Goal: Information Seeking & Learning: Learn about a topic

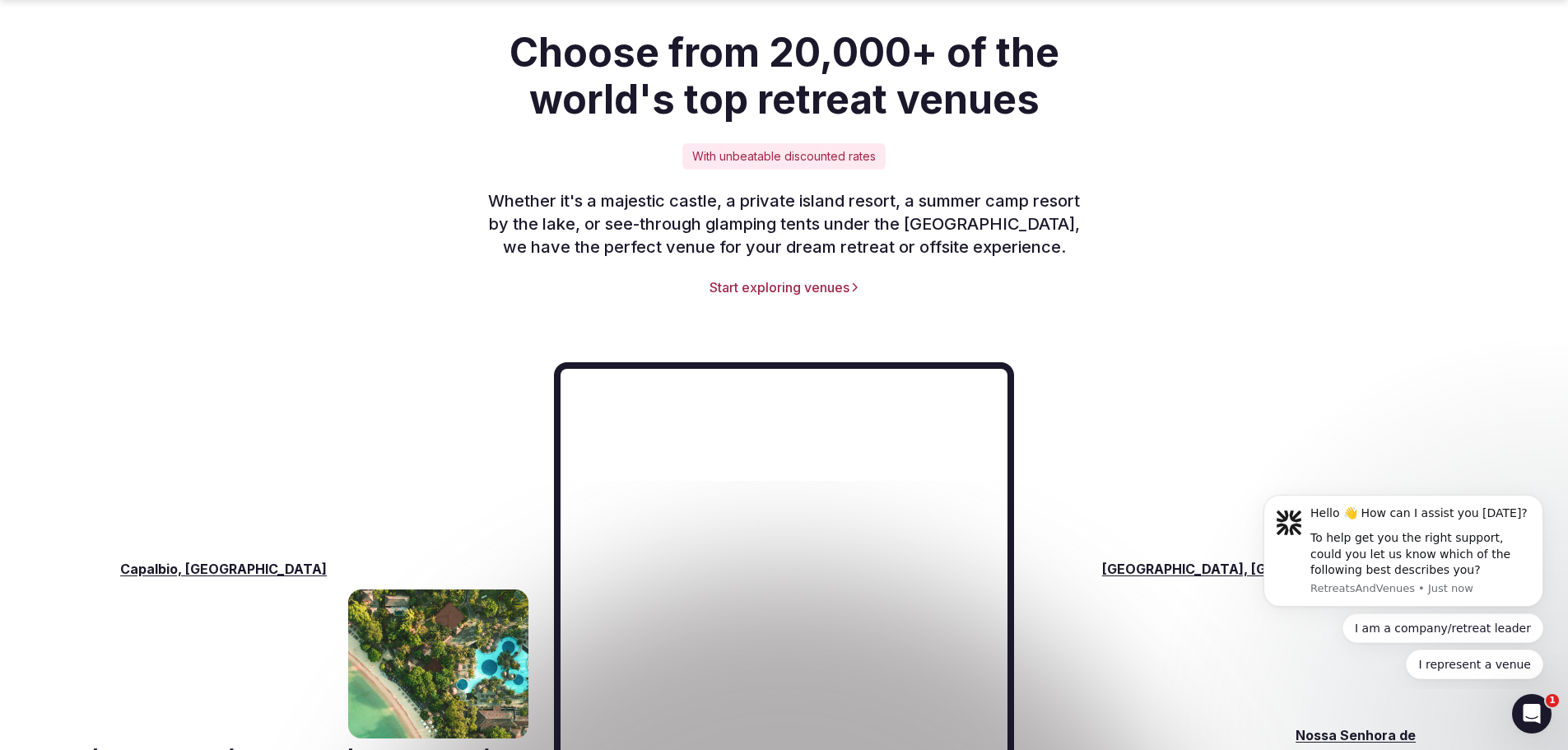
scroll to position [2304, 0]
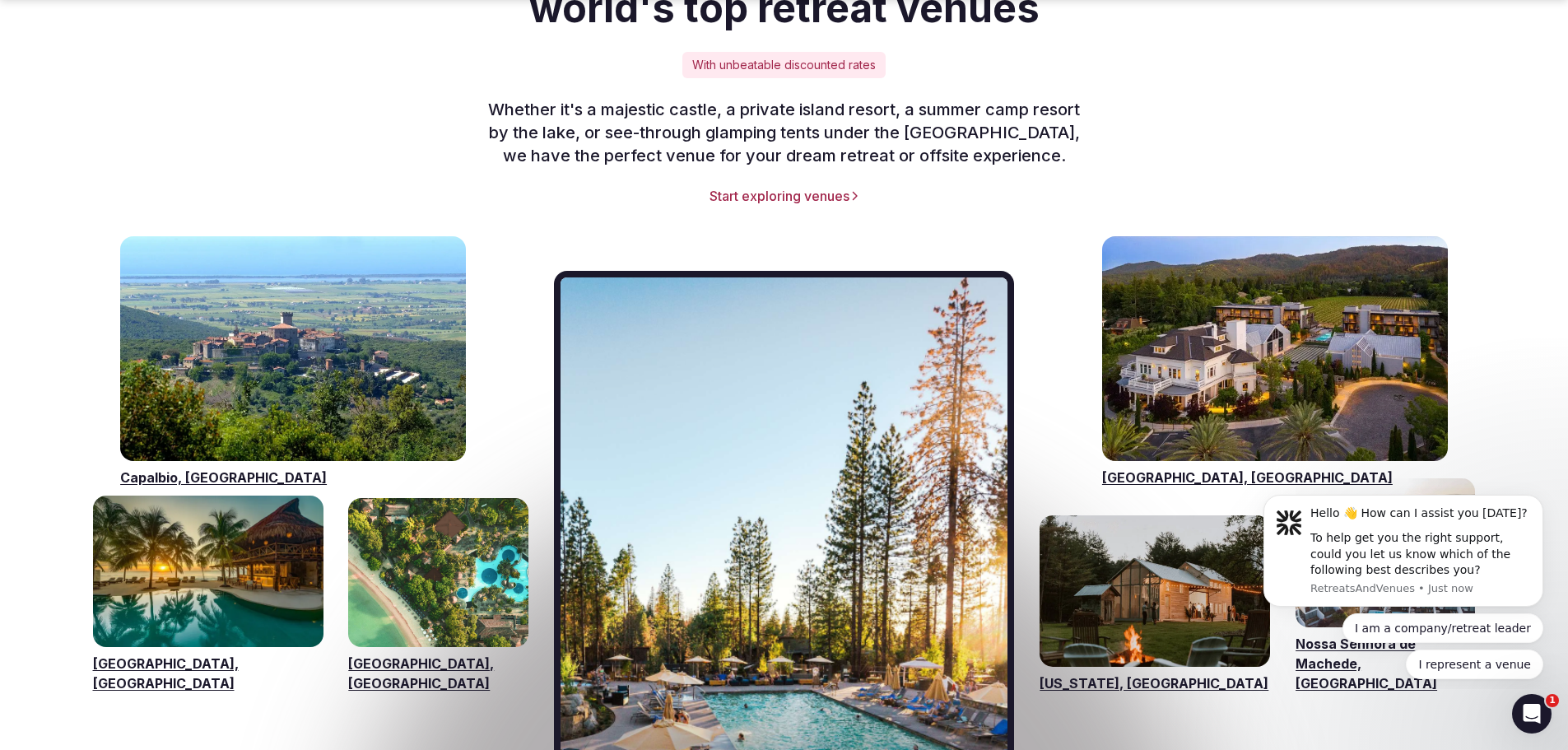
drag, startPoint x: 590, startPoint y: 295, endPoint x: 518, endPoint y: 127, distance: 182.8
drag, startPoint x: 558, startPoint y: 138, endPoint x: 529, endPoint y: 92, distance: 54.4
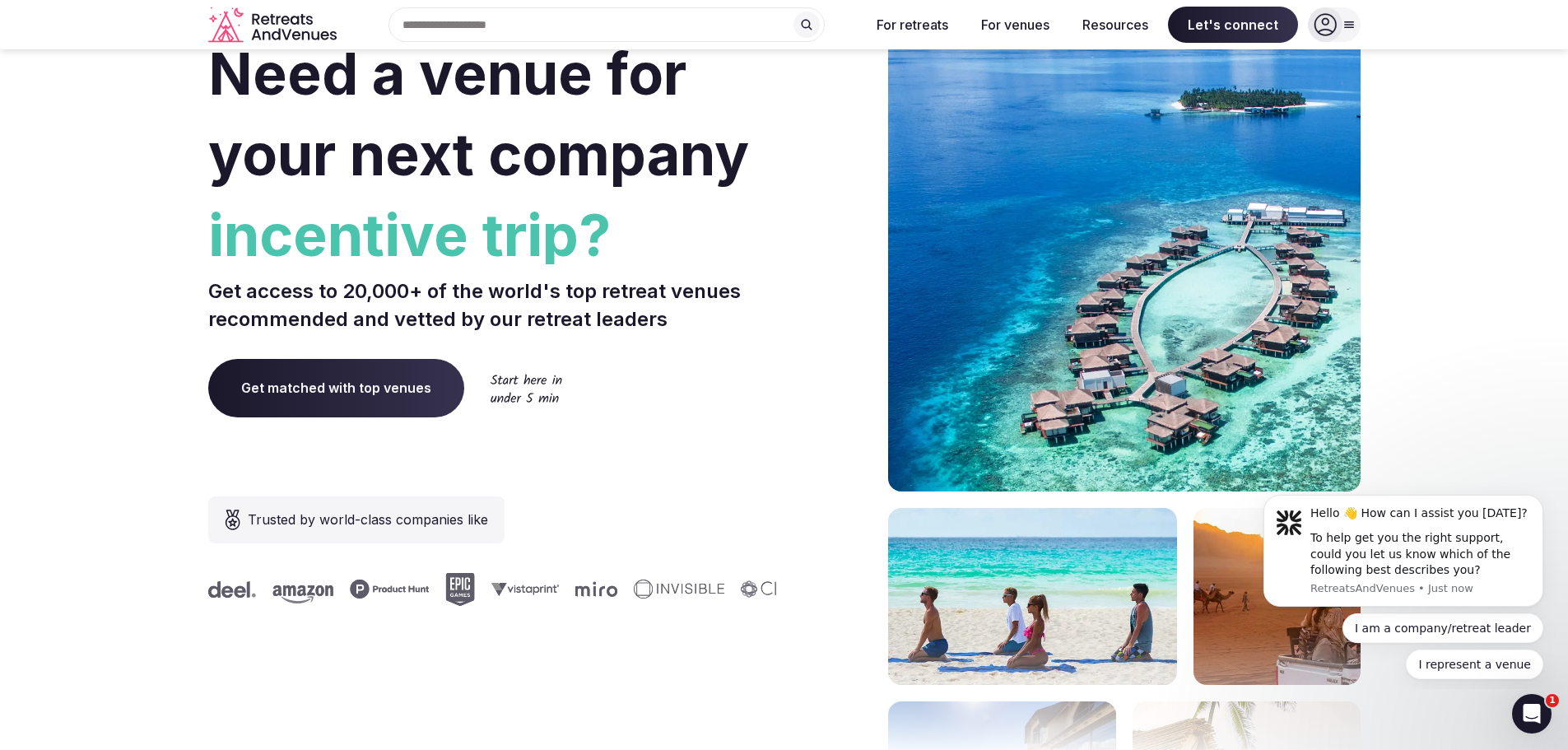
scroll to position [0, 0]
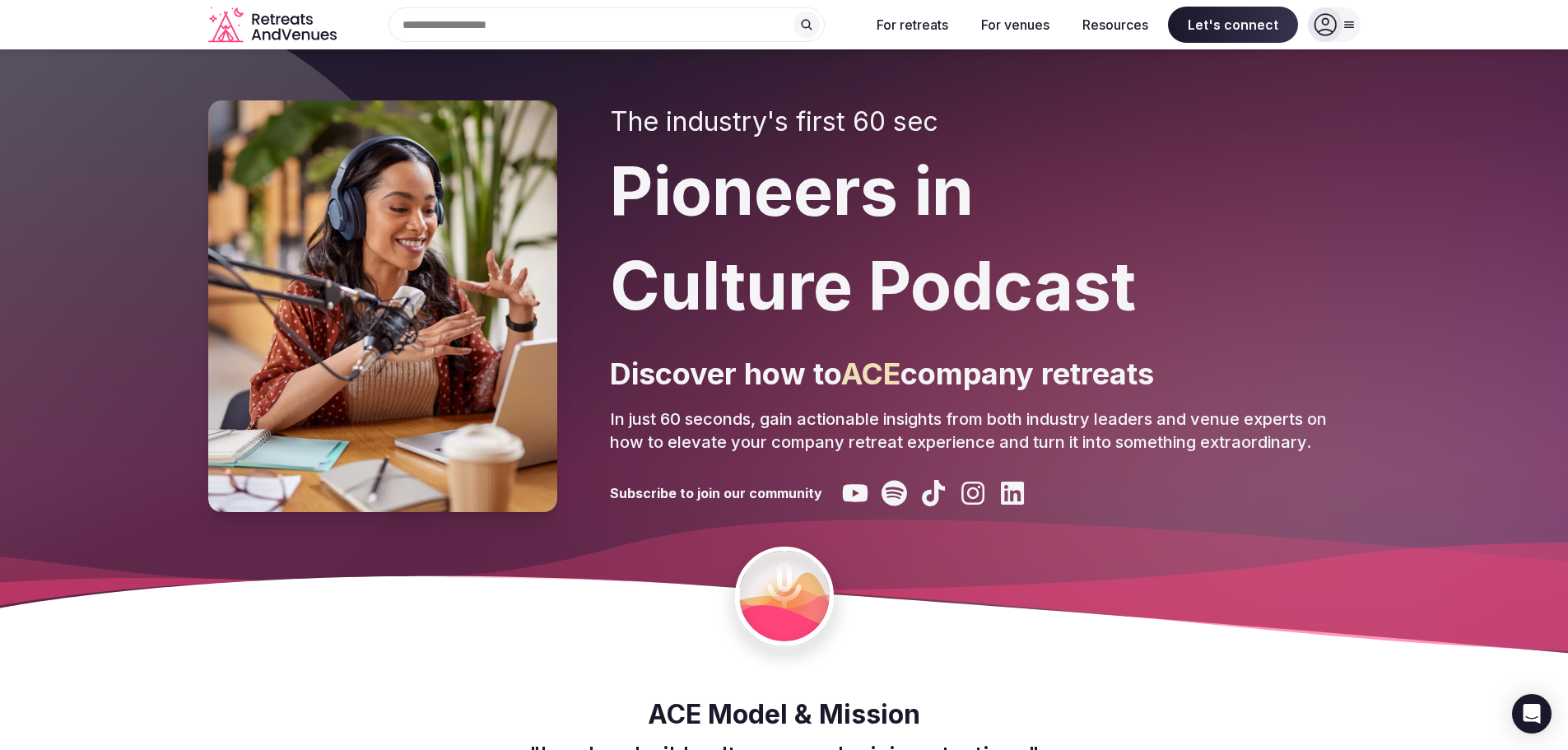
scroll to position [83, 0]
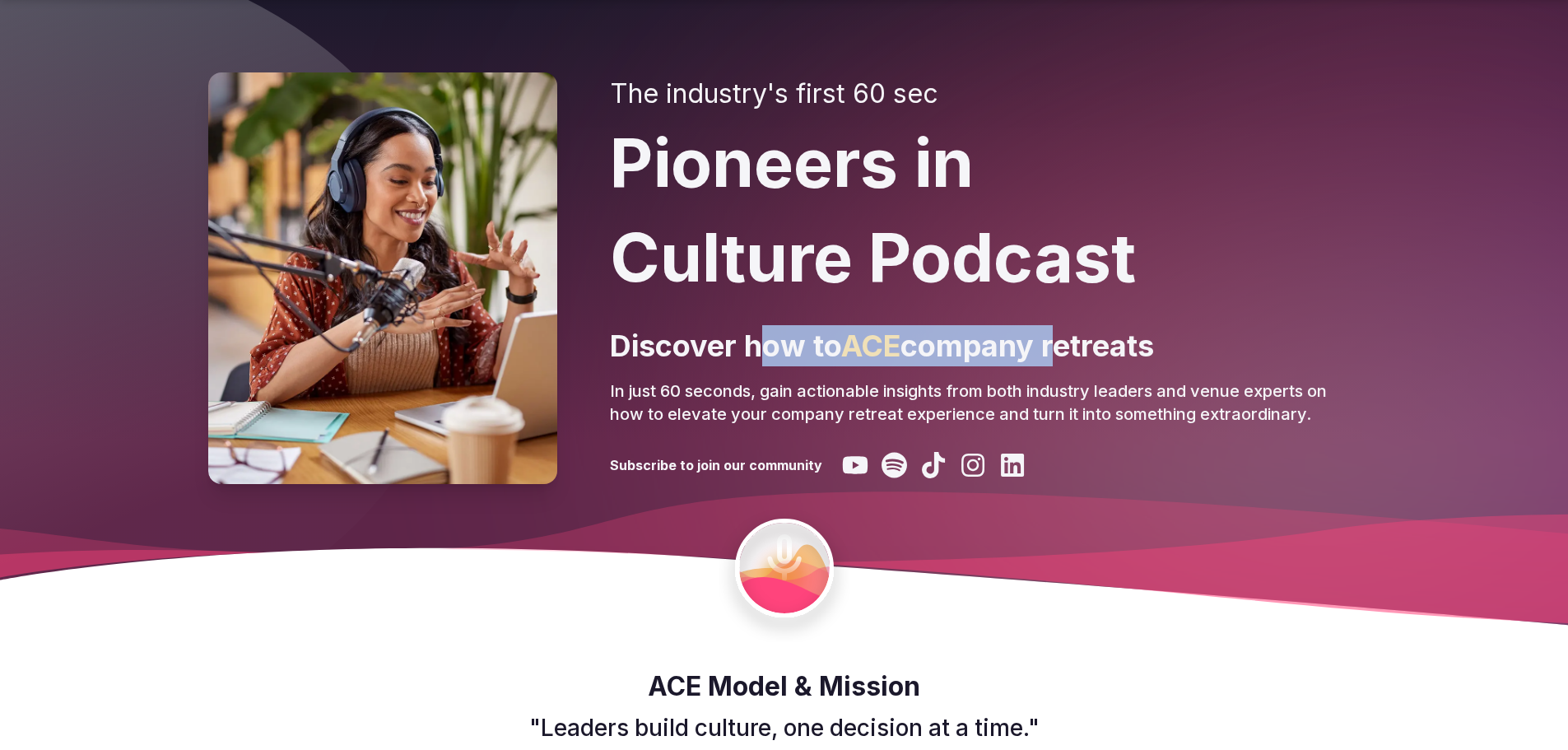
drag, startPoint x: 765, startPoint y: 346, endPoint x: 1058, endPoint y: 360, distance: 293.3
click at [1058, 360] on p "Discover how to ACE company retreats" at bounding box center [985, 346] width 751 height 41
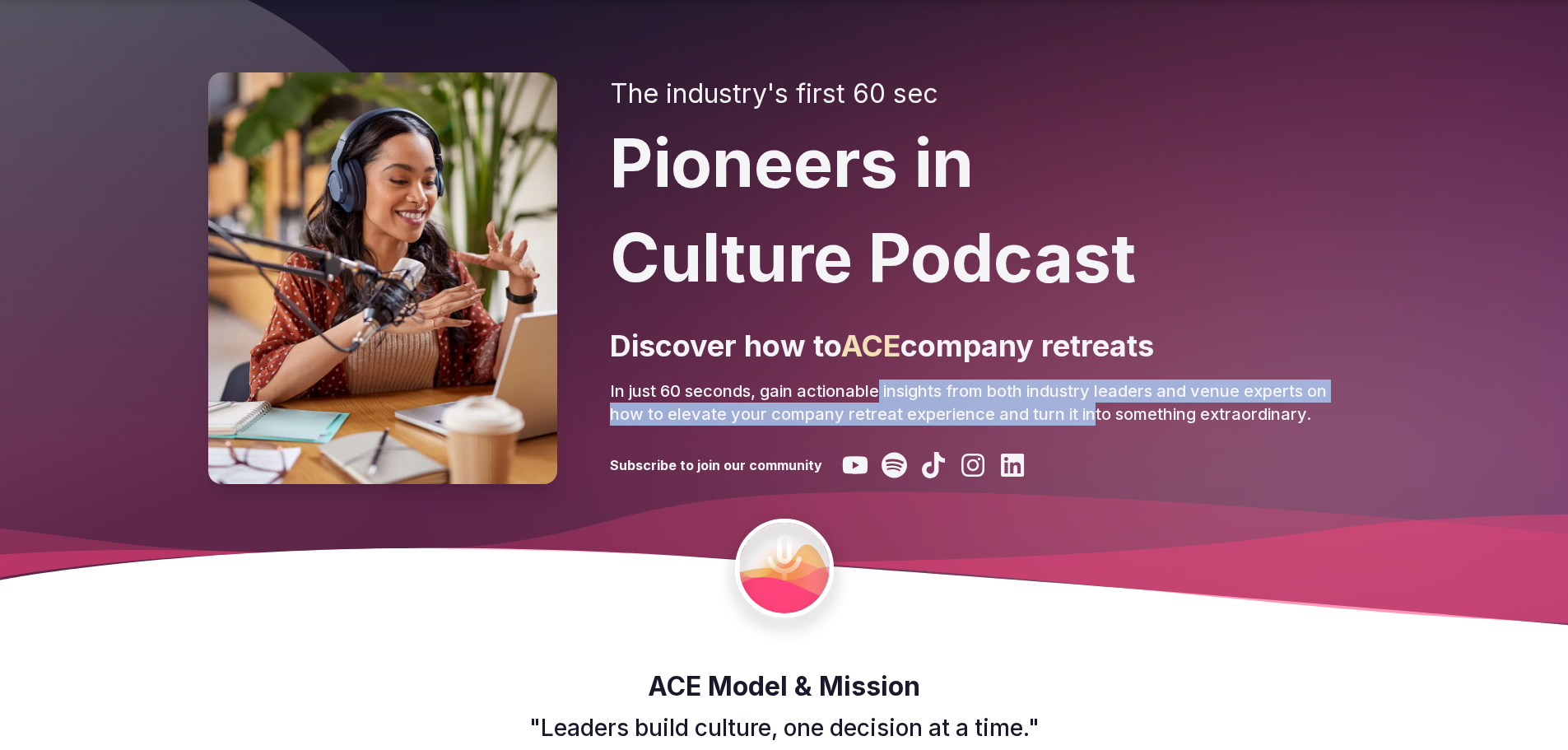
drag, startPoint x: 880, startPoint y: 397, endPoint x: 1095, endPoint y: 404, distance: 215.1
click at [1095, 404] on p "In just 60 seconds, gain actionable insights from both industry leaders and ven…" at bounding box center [985, 402] width 751 height 46
drag, startPoint x: 855, startPoint y: 388, endPoint x: 980, endPoint y: 407, distance: 126.4
click at [980, 407] on p "In just 60 seconds, gain actionable insights from both industry leaders and ven…" at bounding box center [985, 402] width 751 height 46
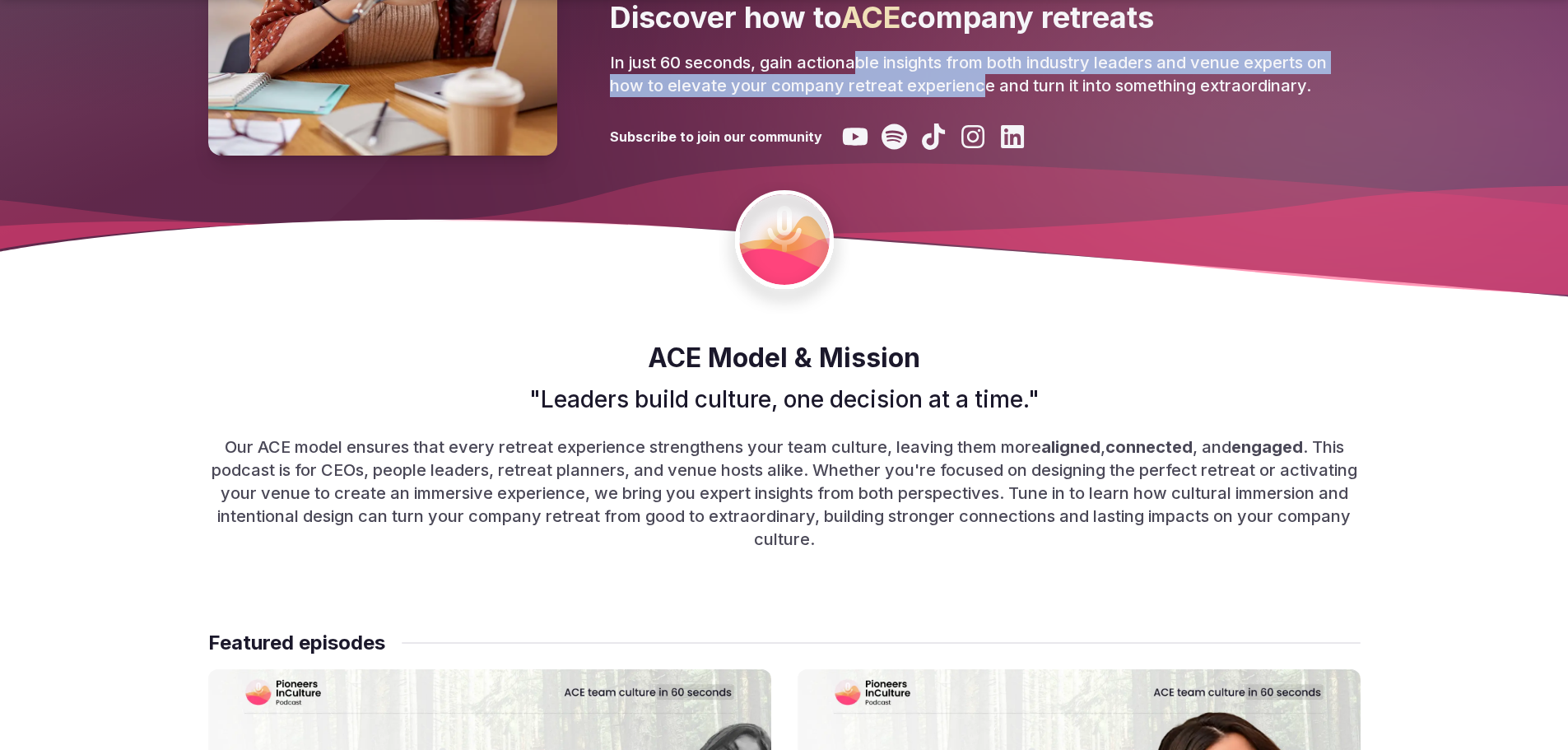
scroll to position [411, 0]
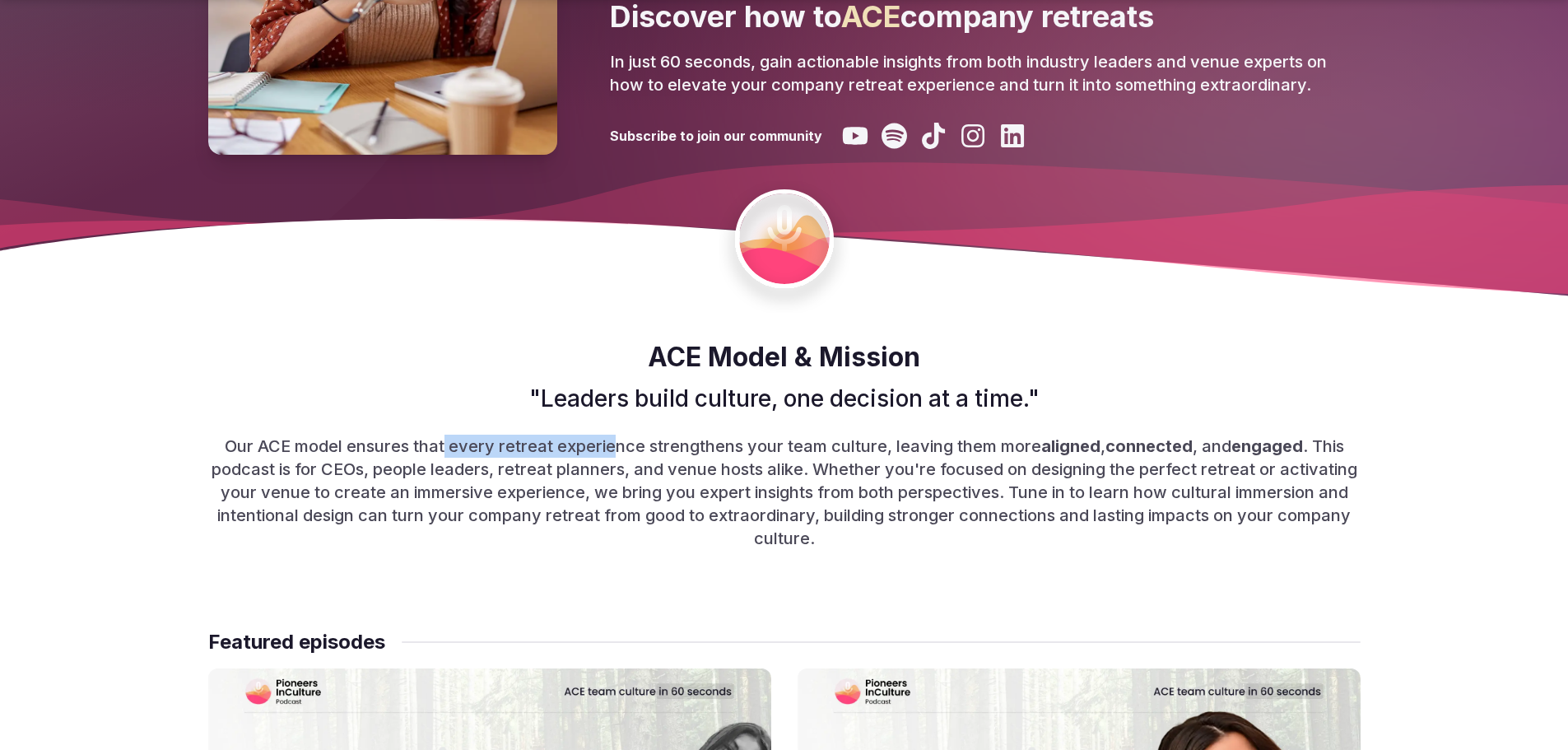
drag, startPoint x: 439, startPoint y: 448, endPoint x: 614, endPoint y: 454, distance: 175.1
click at [614, 454] on p "Our ACE model ensures that every retreat experience strengthens your team cultu…" at bounding box center [784, 492] width 1152 height 115
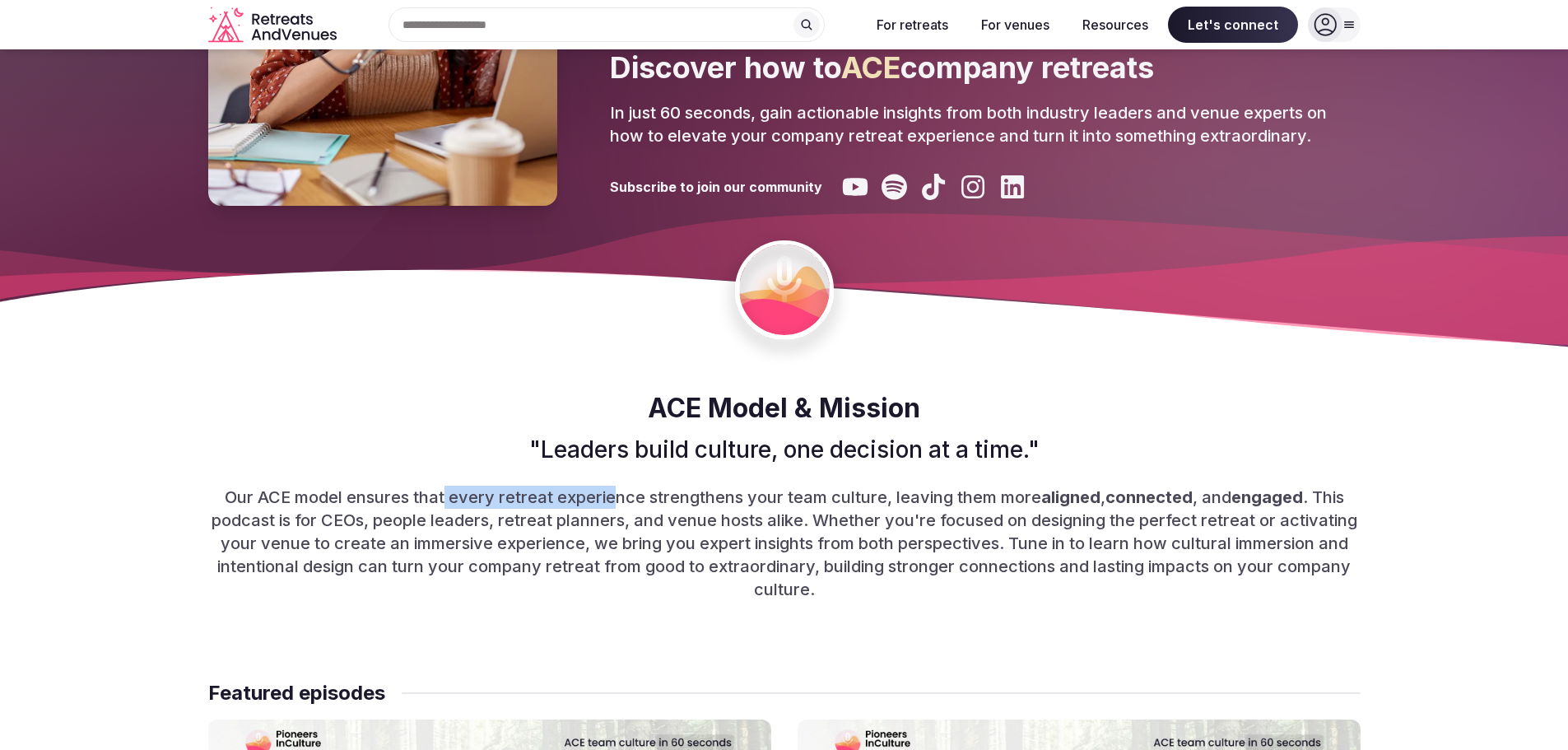
scroll to position [247, 0]
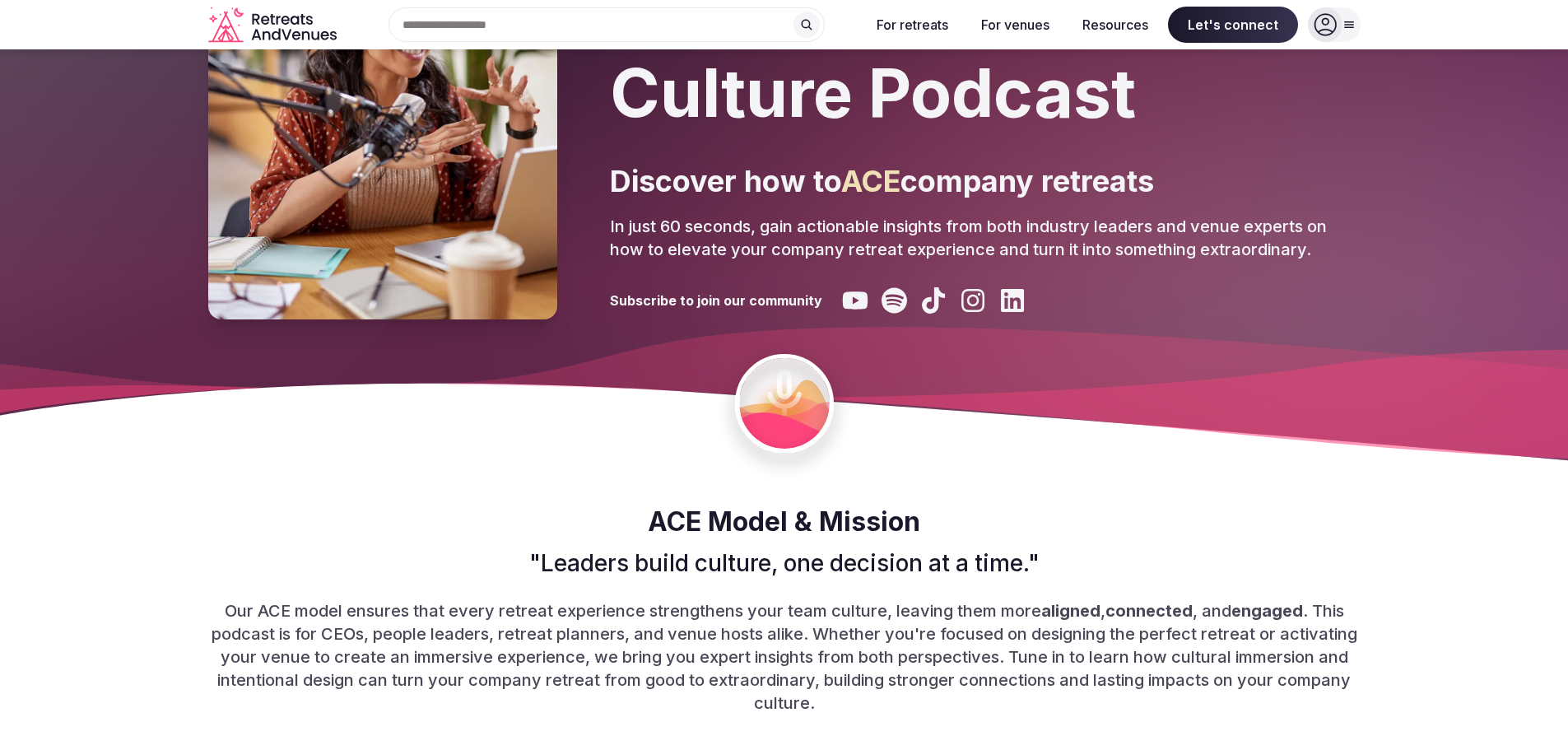
click at [898, 233] on p "In just 60 seconds, gain actionable insights from both industry leaders and ven…" at bounding box center [985, 238] width 751 height 46
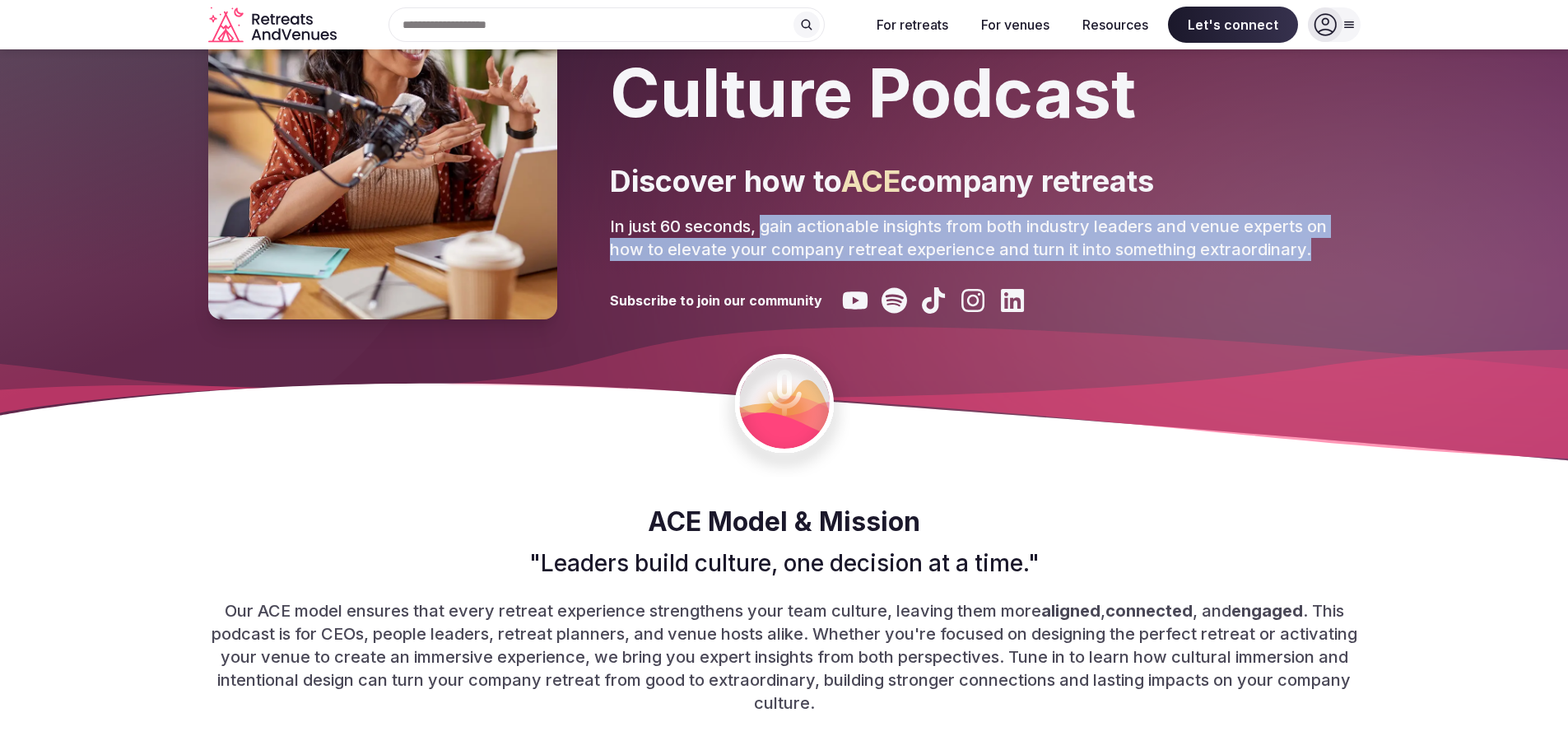
drag, startPoint x: 762, startPoint y: 226, endPoint x: 1346, endPoint y: 240, distance: 584.2
click at [1346, 240] on p "In just 60 seconds, gain actionable insights from both industry leaders and ven…" at bounding box center [985, 238] width 751 height 46
copy p "gain actionable insights from both industry leaders and venue experts on how to…"
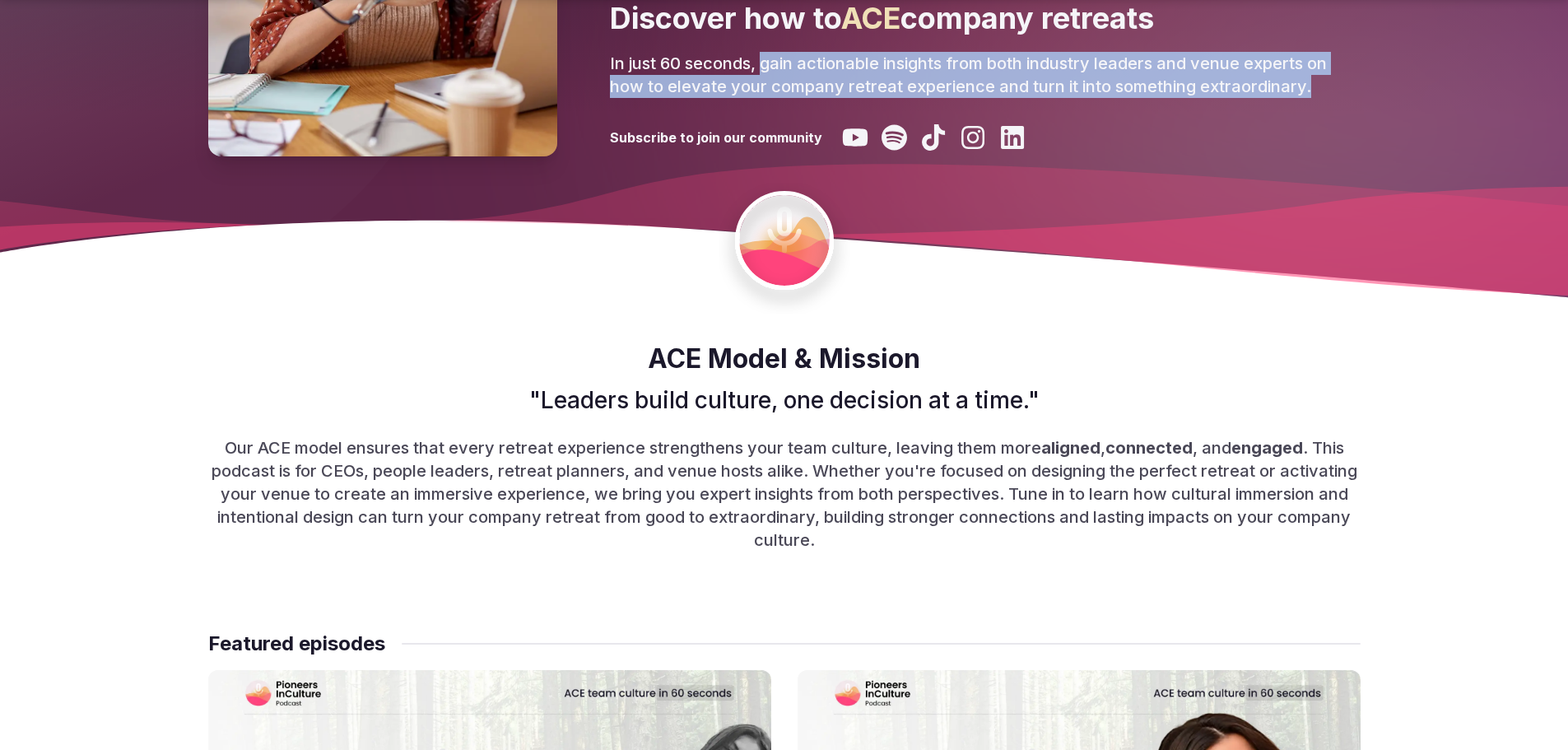
scroll to position [411, 0]
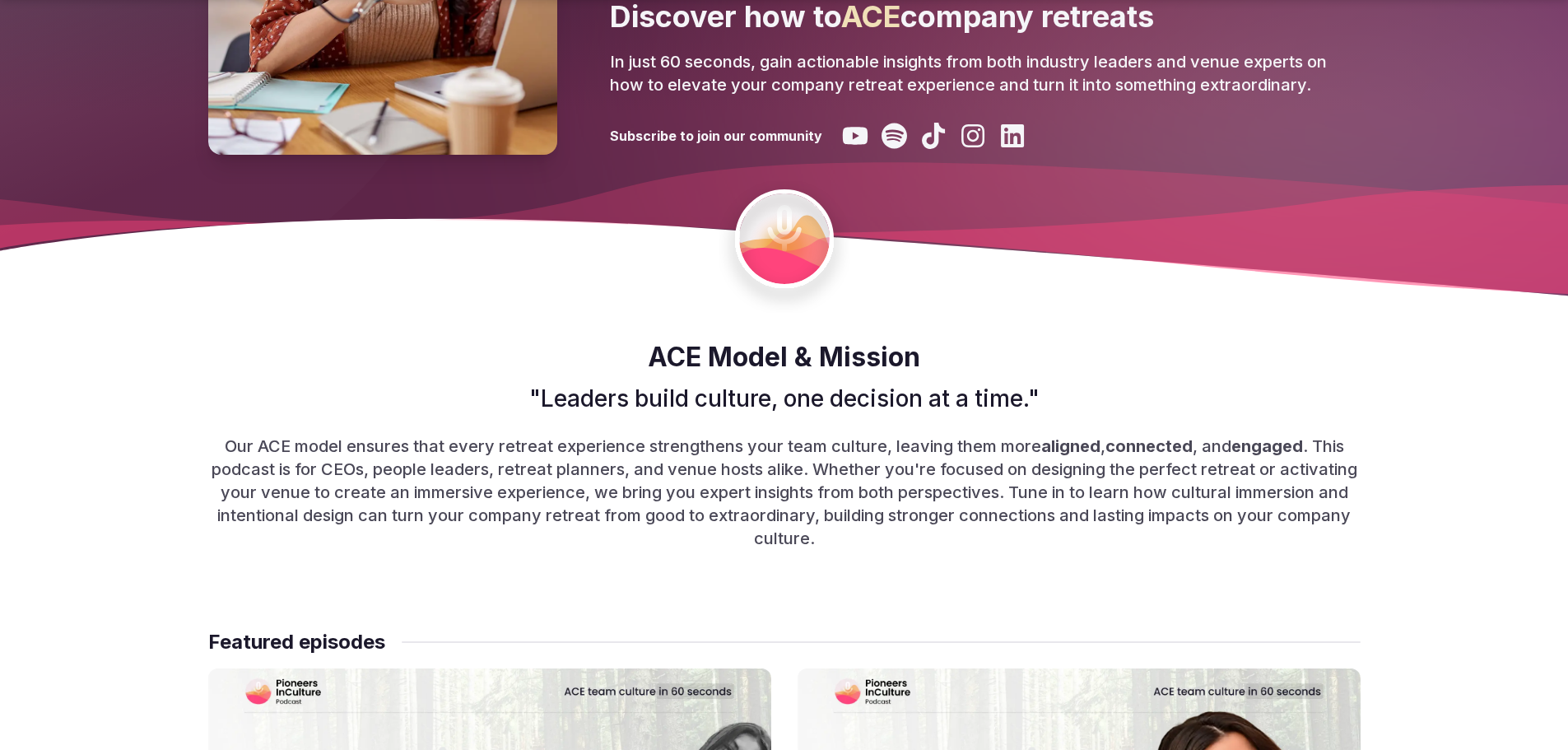
drag, startPoint x: 844, startPoint y: 153, endPoint x: 845, endPoint y: 135, distance: 18.0
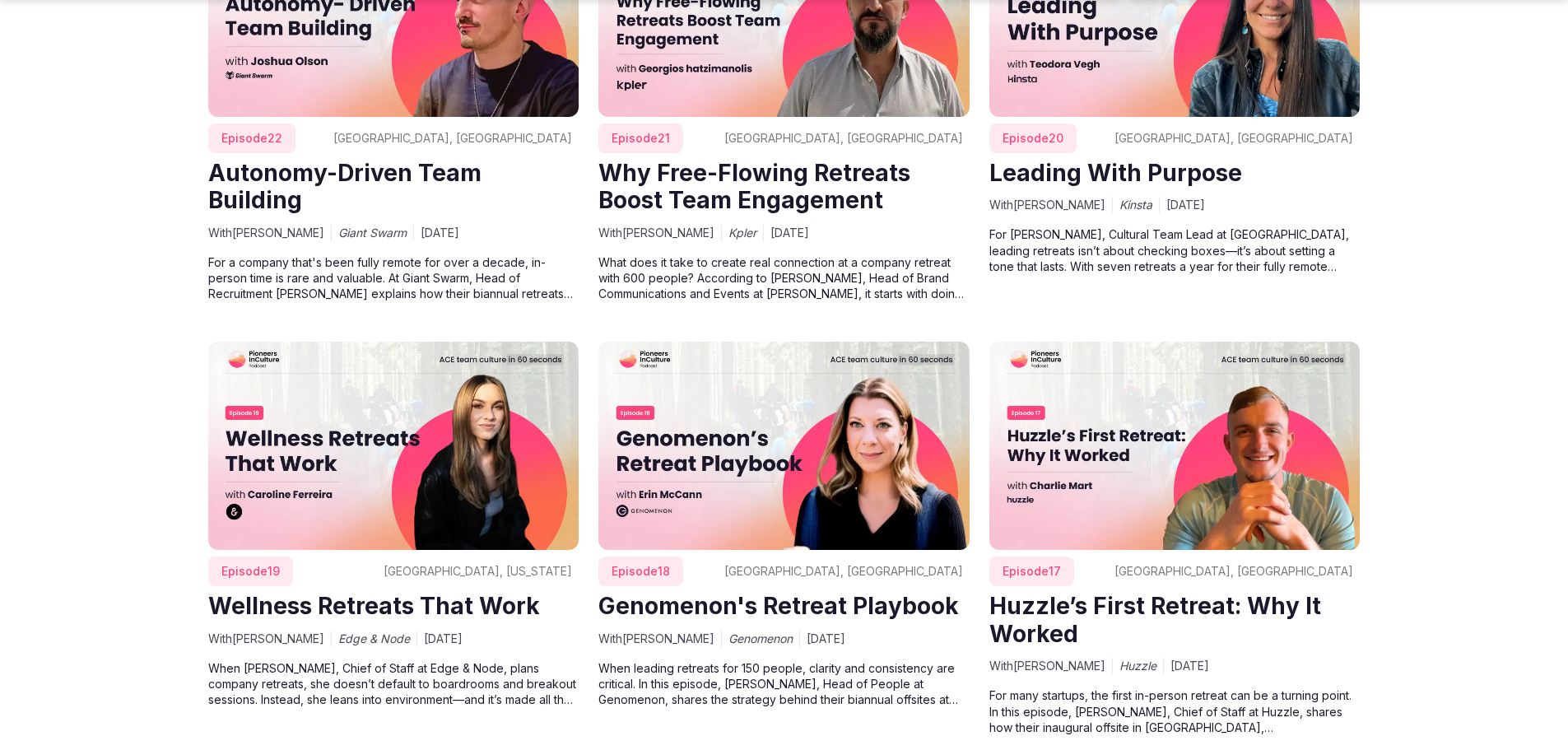
scroll to position [4444, 0]
